Goal: Task Accomplishment & Management: Manage account settings

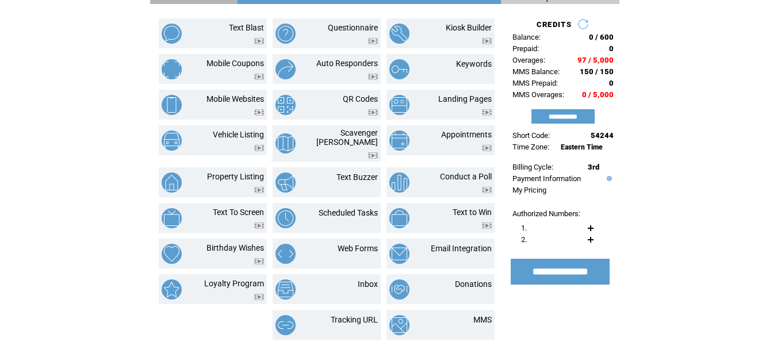
scroll to position [230, 0]
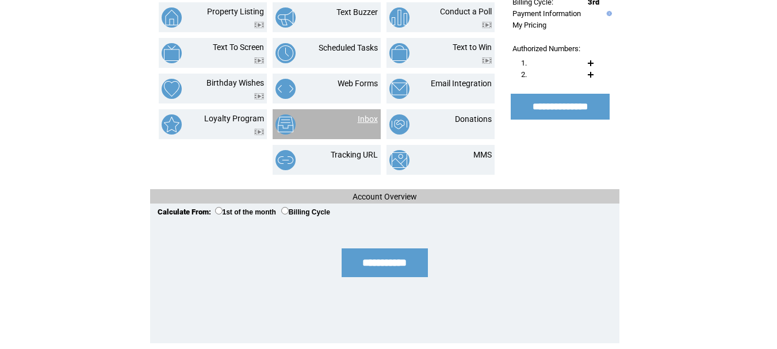
click at [366, 114] on link "Inbox" at bounding box center [368, 118] width 20 height 9
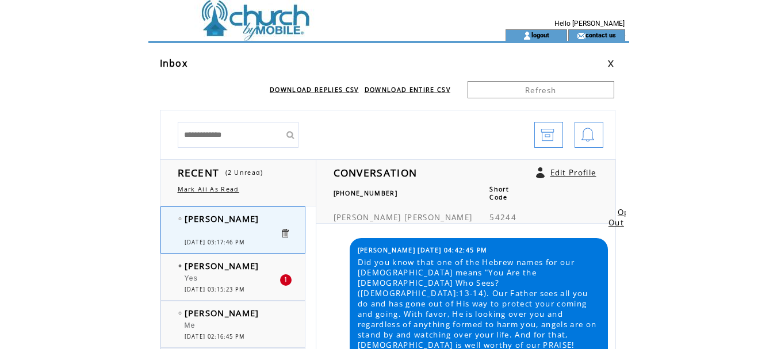
scroll to position [1331, 0]
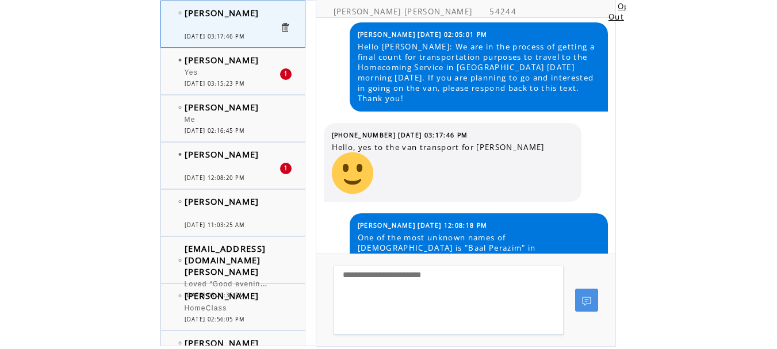
scroll to position [274, 0]
